Goal: Task Accomplishment & Management: Manage account settings

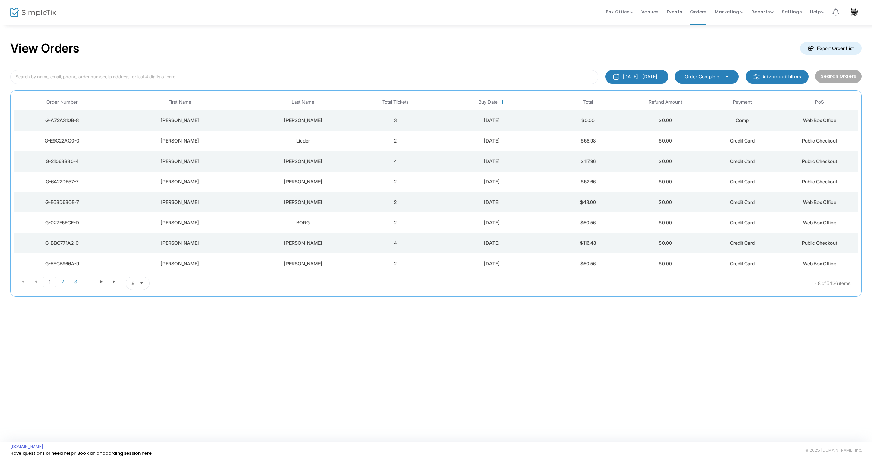
click at [179, 120] on div "[PERSON_NAME]" at bounding box center [179, 120] width 135 height 7
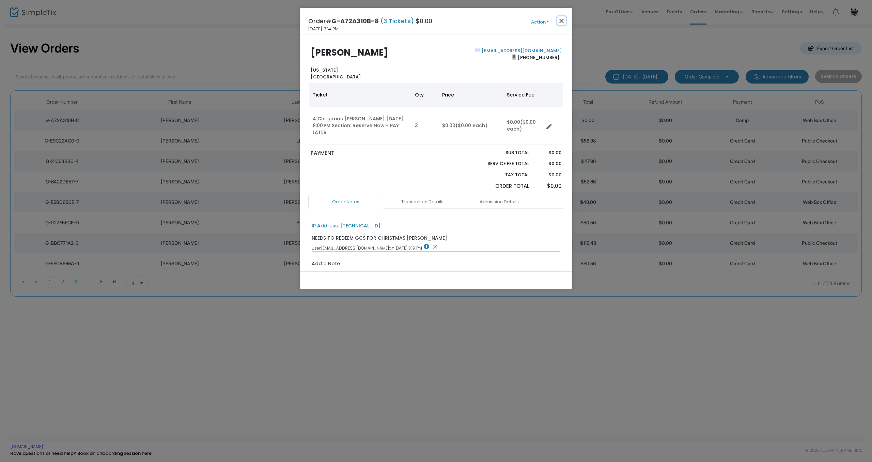
click at [564, 19] on button "Close" at bounding box center [561, 20] width 9 height 9
